Goal: Communication & Community: Answer question/provide support

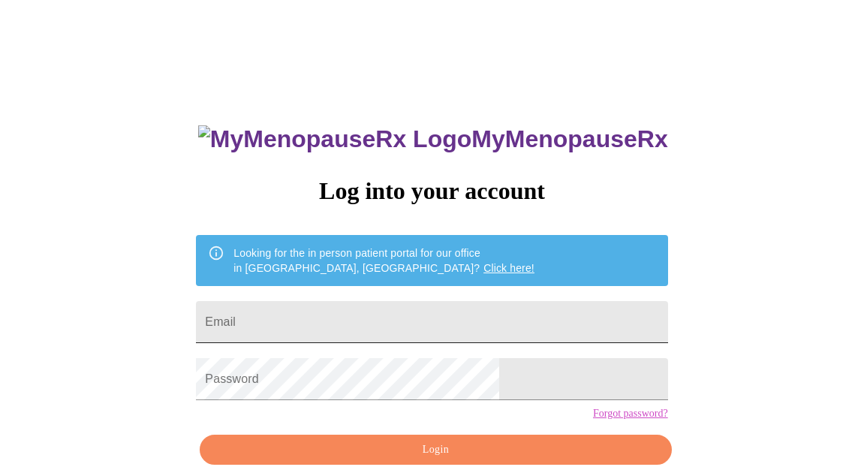
type input "[EMAIL_ADDRESS][DOMAIN_NAME]"
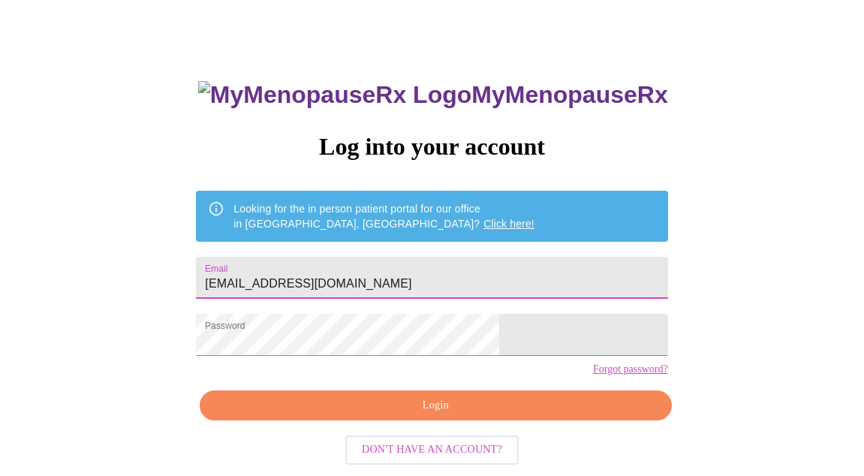
scroll to position [67, 0]
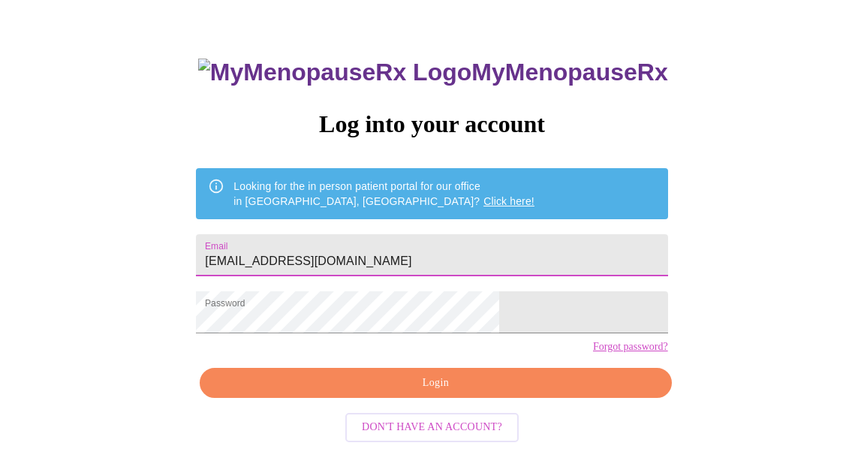
click at [448, 392] on span "Login" at bounding box center [435, 383] width 437 height 19
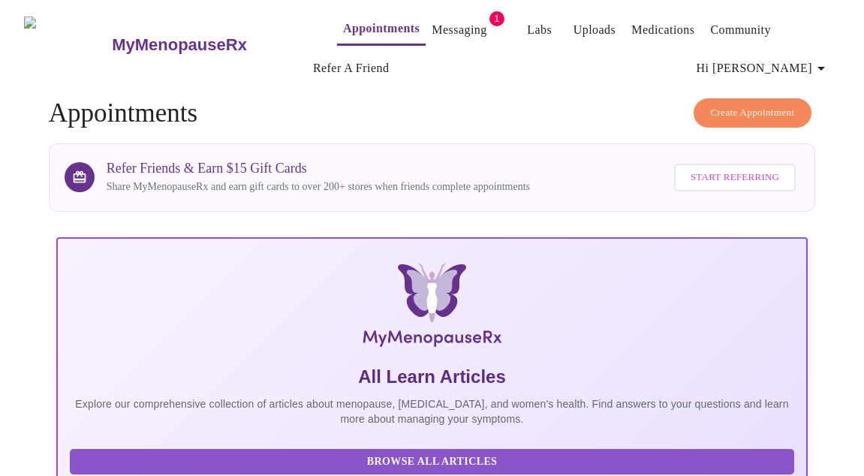
click at [432, 26] on link "Messaging" at bounding box center [458, 30] width 55 height 21
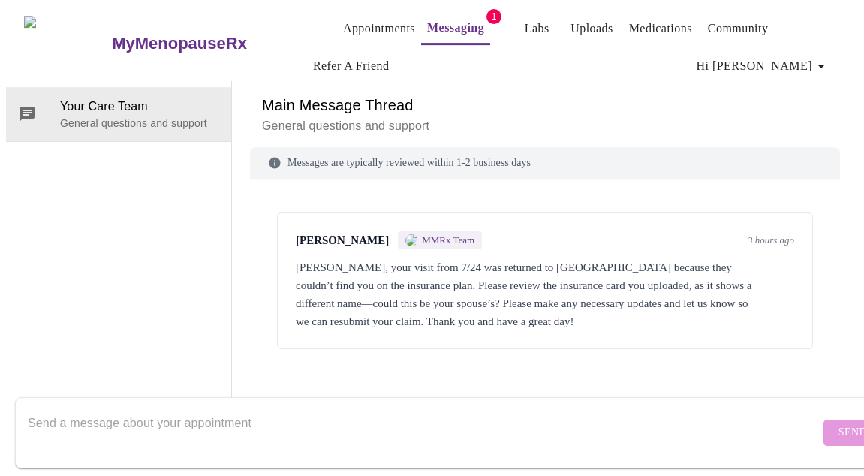
scroll to position [75, 0]
click at [434, 408] on textarea "Send a message about your appointment" at bounding box center [424, 432] width 792 height 48
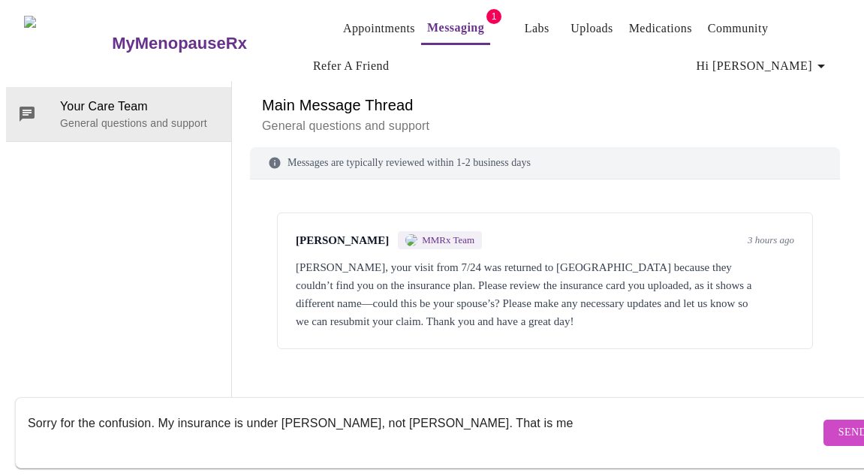
click at [577, 410] on textarea "Sorry for the confusion. My insurance is under [PERSON_NAME], not [PERSON_NAME]…" at bounding box center [424, 432] width 792 height 48
drag, startPoint x: 506, startPoint y: 406, endPoint x: 588, endPoint y: 420, distance: 83.8
click at [588, 420] on textarea "Sorry for the confusion. My insurance is under [PERSON_NAME], not [PERSON_NAME]…" at bounding box center [424, 432] width 792 height 48
type textarea "Sorry for the confusion. My insurance is under [PERSON_NAME], not [PERSON_NAME]…"
click at [838, 423] on span "Send" at bounding box center [852, 432] width 29 height 19
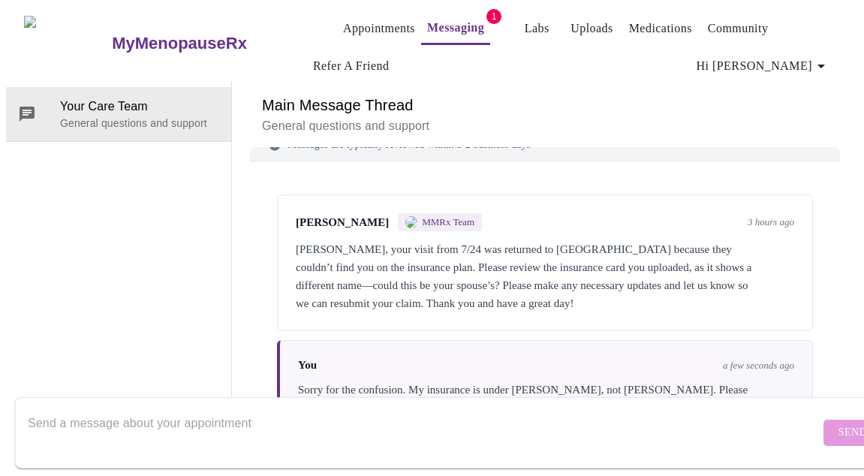
click at [394, 240] on div "[PERSON_NAME], your visit from 7/24 was returned to [GEOGRAPHIC_DATA] because t…" at bounding box center [545, 276] width 498 height 72
click at [401, 240] on div "[PERSON_NAME], your visit from 7/24 was returned to [GEOGRAPHIC_DATA] because t…" at bounding box center [545, 276] width 498 height 72
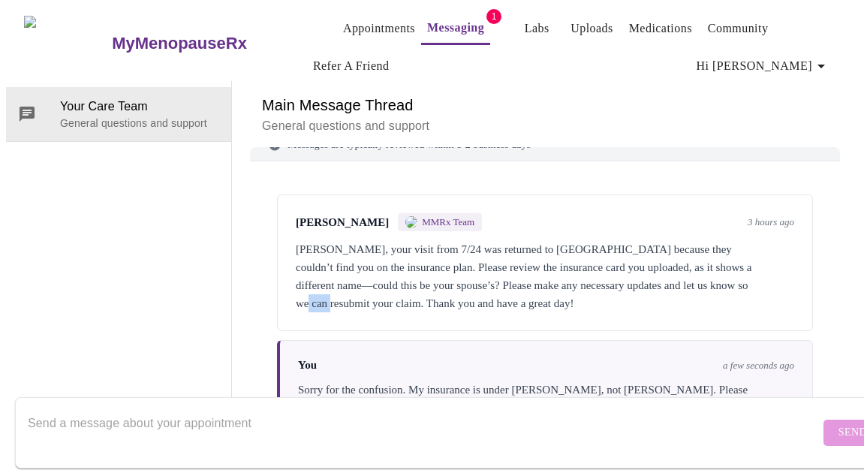
click at [401, 240] on div "[PERSON_NAME], your visit from 7/24 was returned to [GEOGRAPHIC_DATA] because t…" at bounding box center [545, 276] width 498 height 72
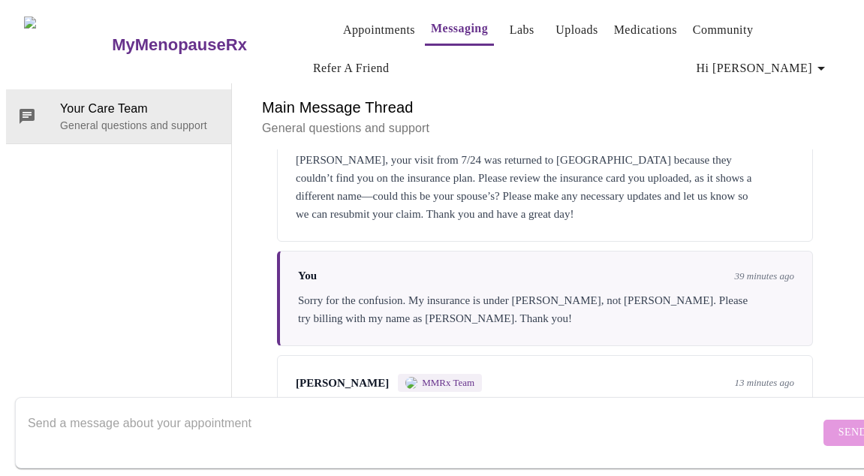
scroll to position [122, 0]
